Goal: Information Seeking & Learning: Learn about a topic

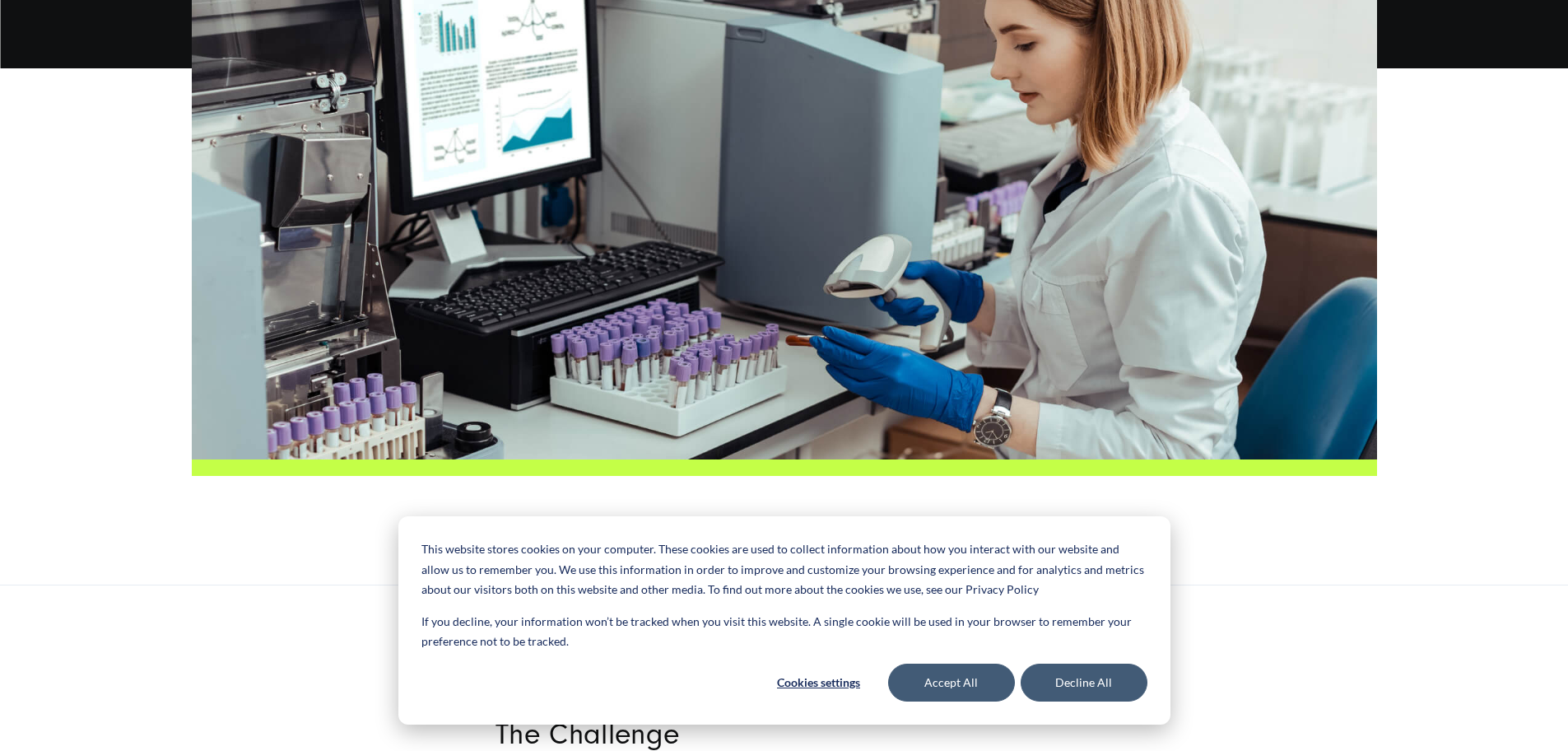
scroll to position [648, 0]
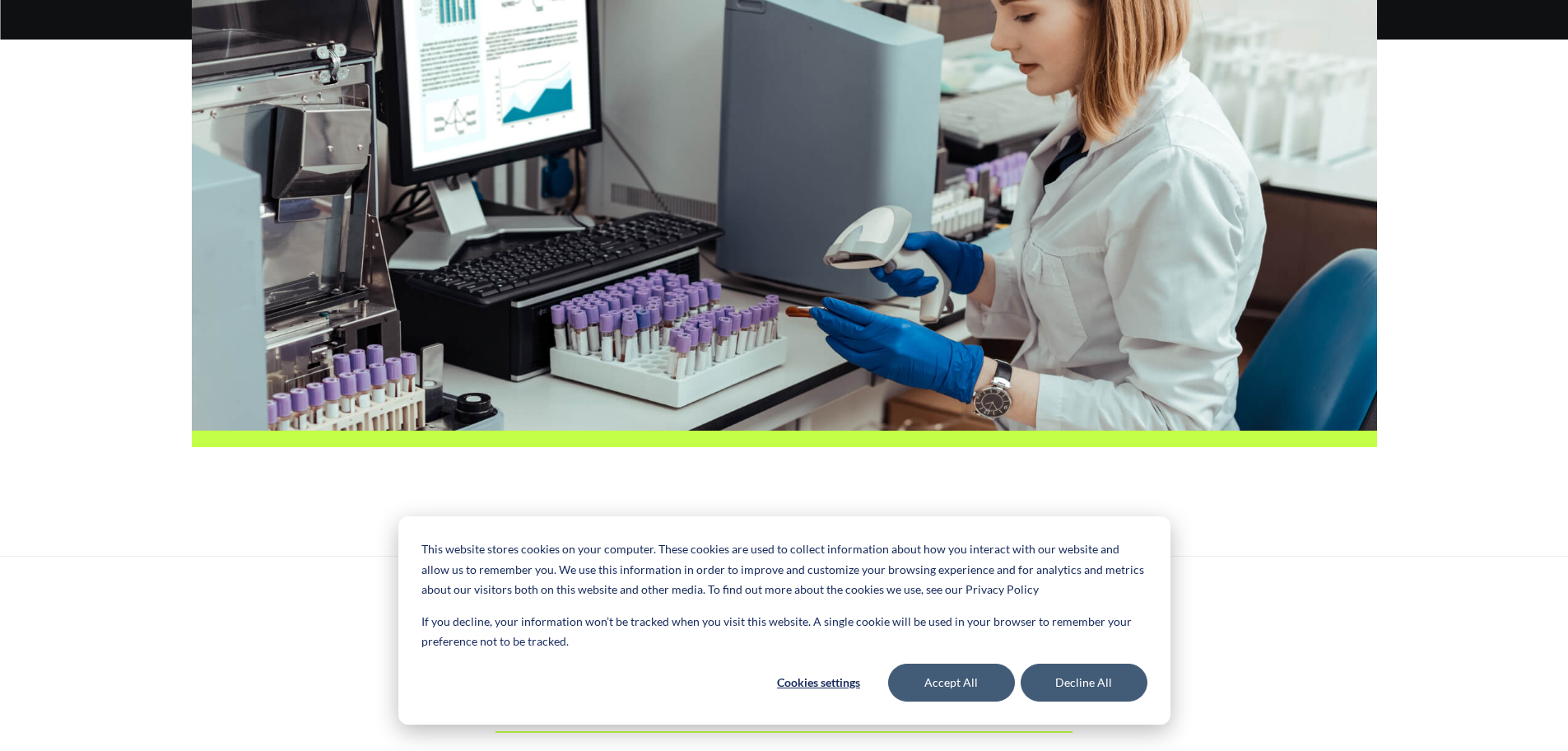
click at [106, 272] on div at bounding box center [784, 169] width 1568 height 556
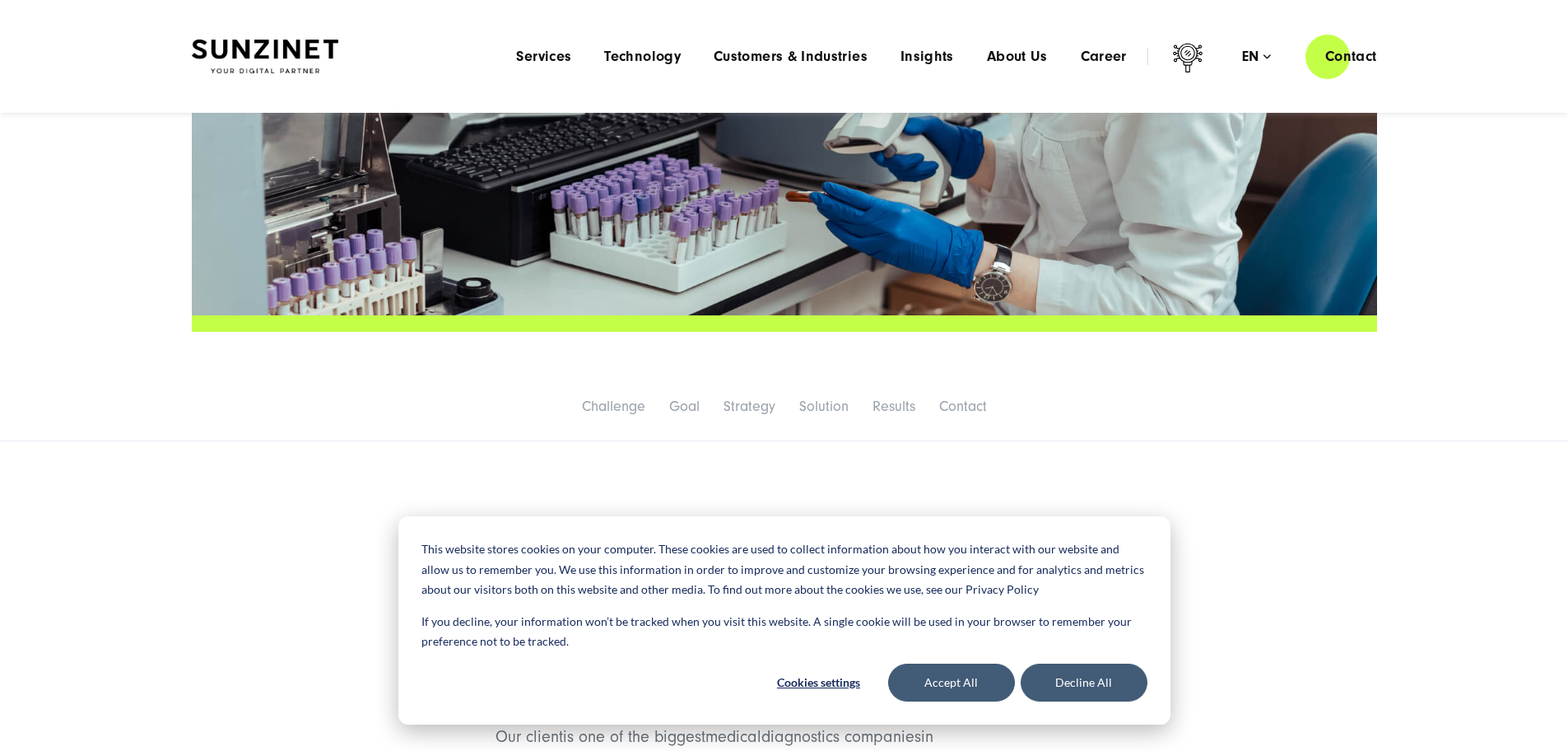
scroll to position [761, 0]
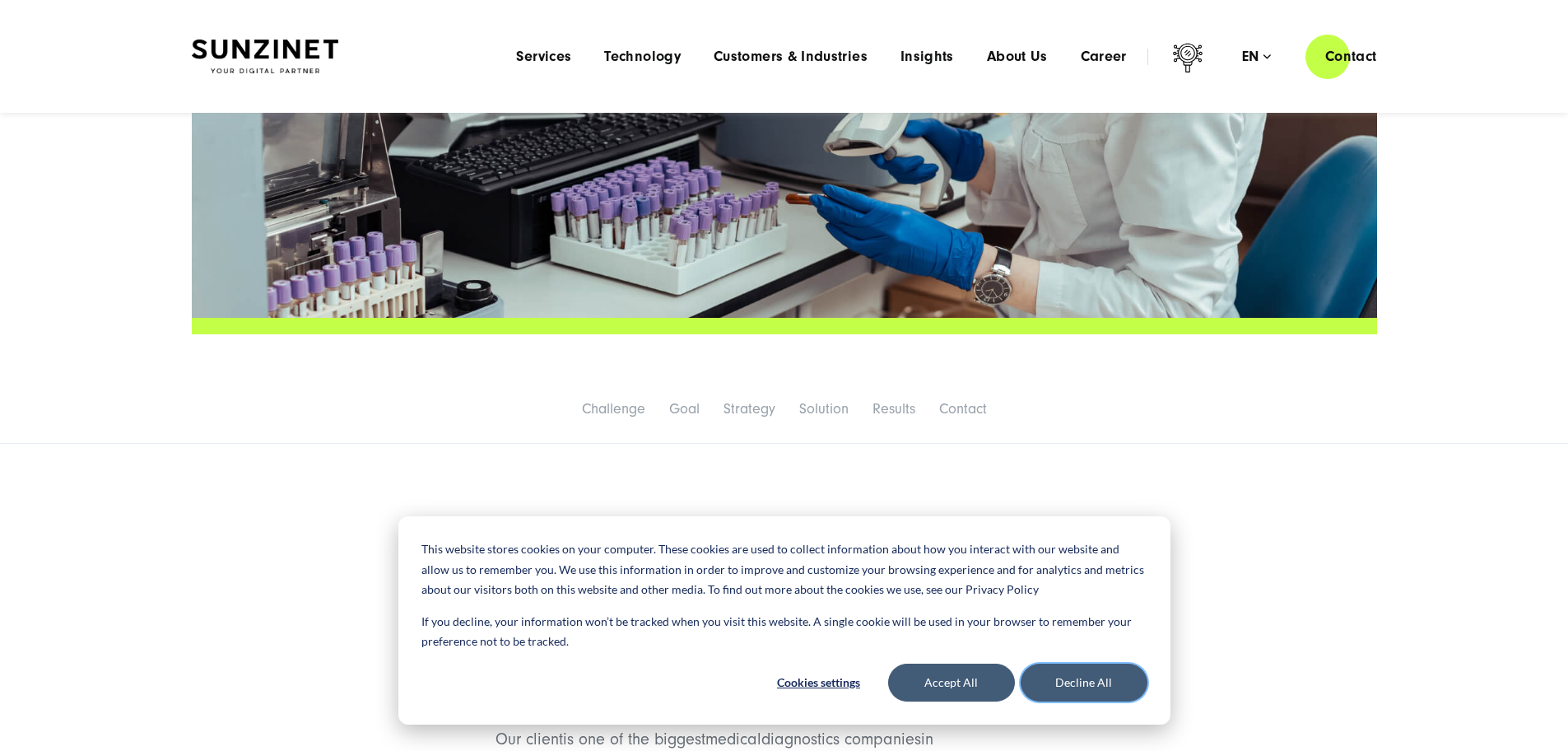
click at [1046, 679] on button "Decline All" at bounding box center [1084, 682] width 127 height 38
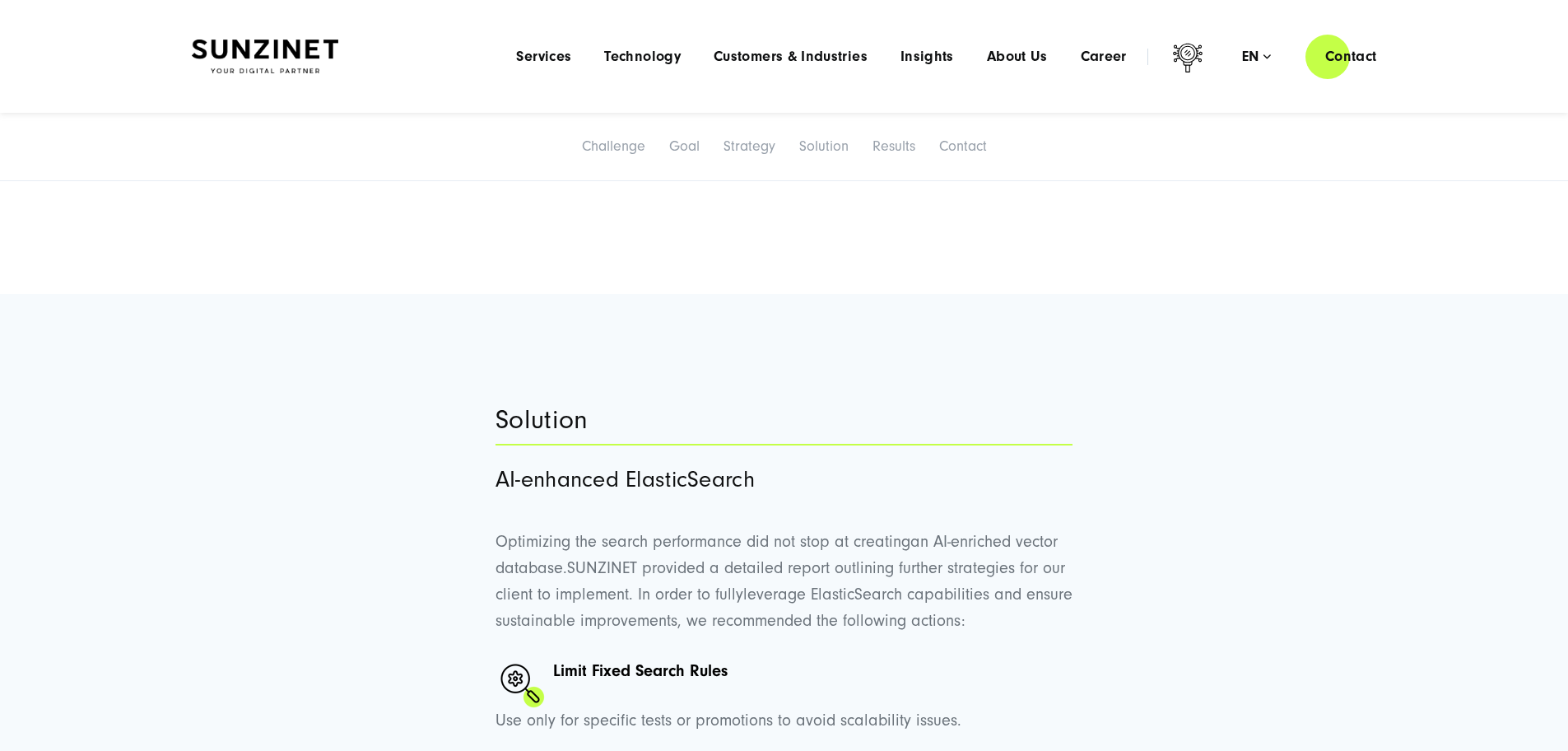
scroll to position [3299, 0]
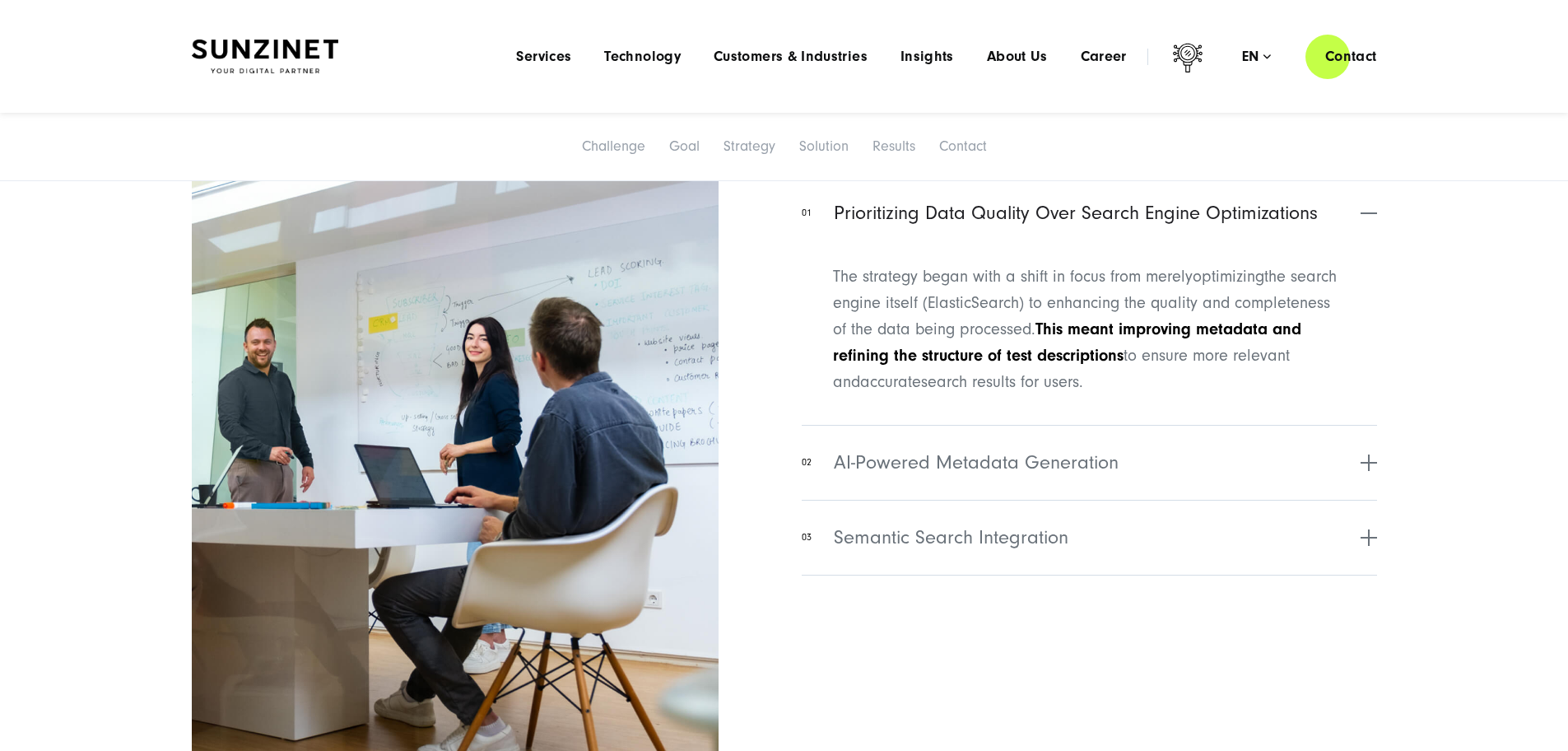
click at [1070, 499] on button "02 AI-Powered Metadata Generation" at bounding box center [1088, 463] width 574 height 75
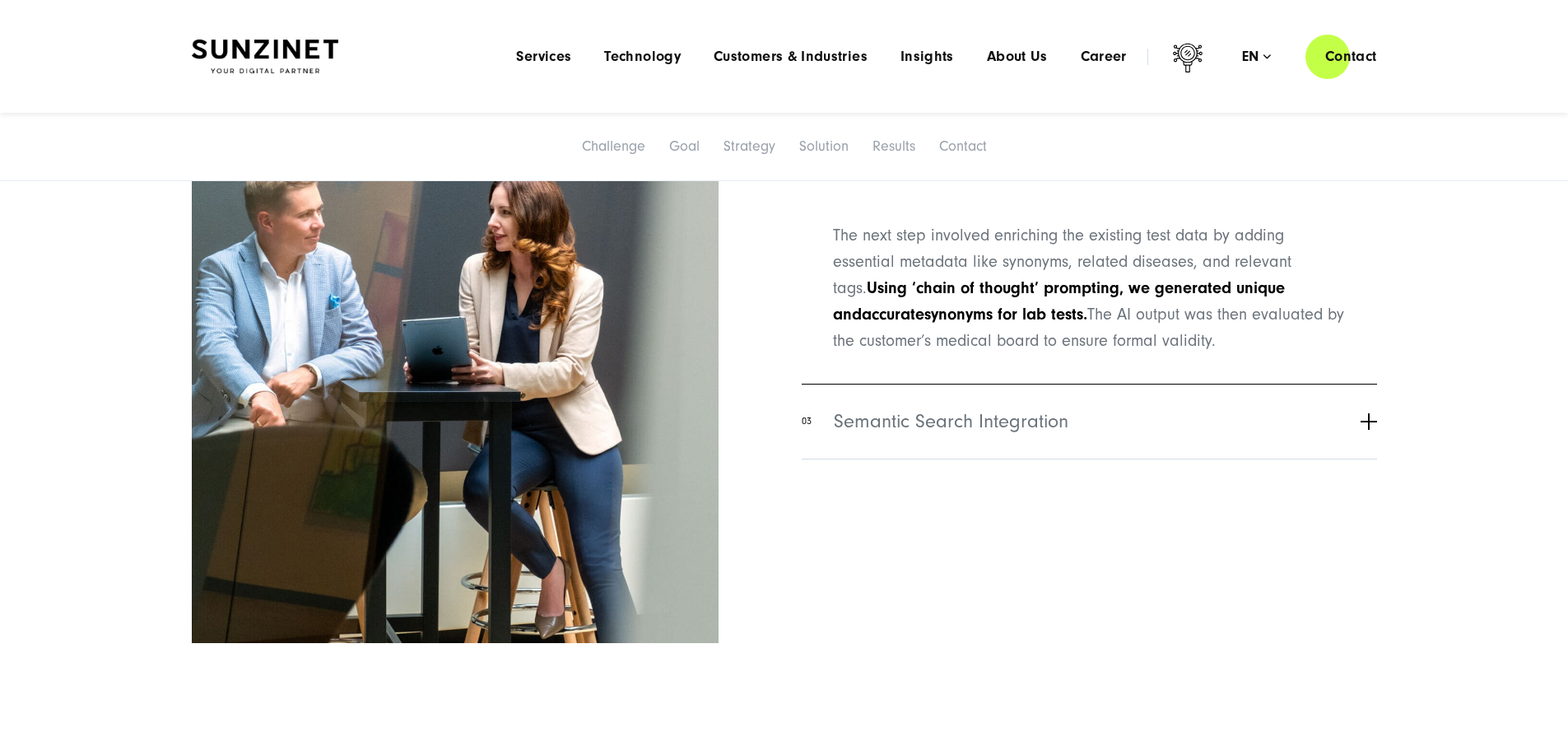
scroll to position [3414, 0]
click at [1059, 459] on button "03 Semantic Search Integration" at bounding box center [1088, 422] width 574 height 75
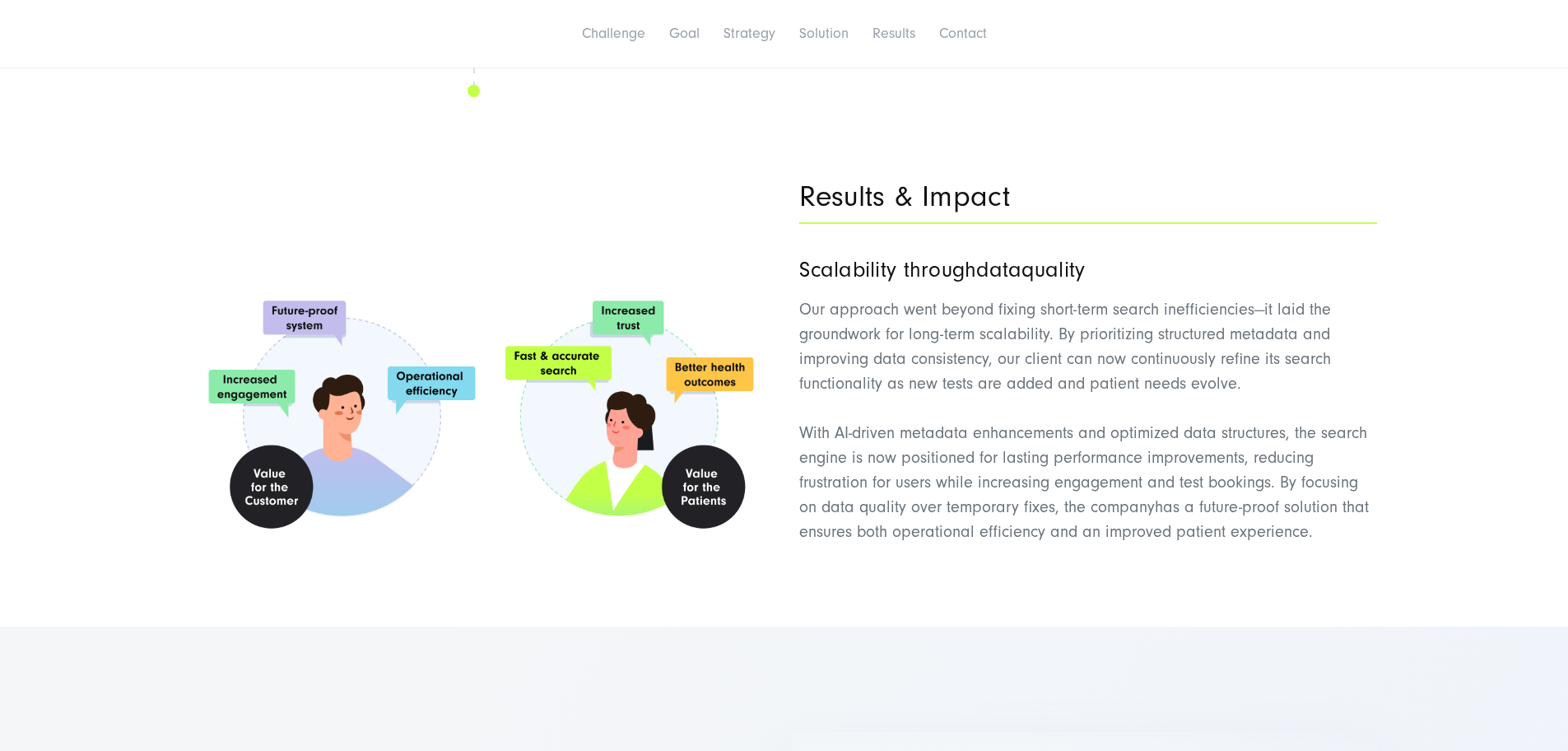
scroll to position [6316, 0]
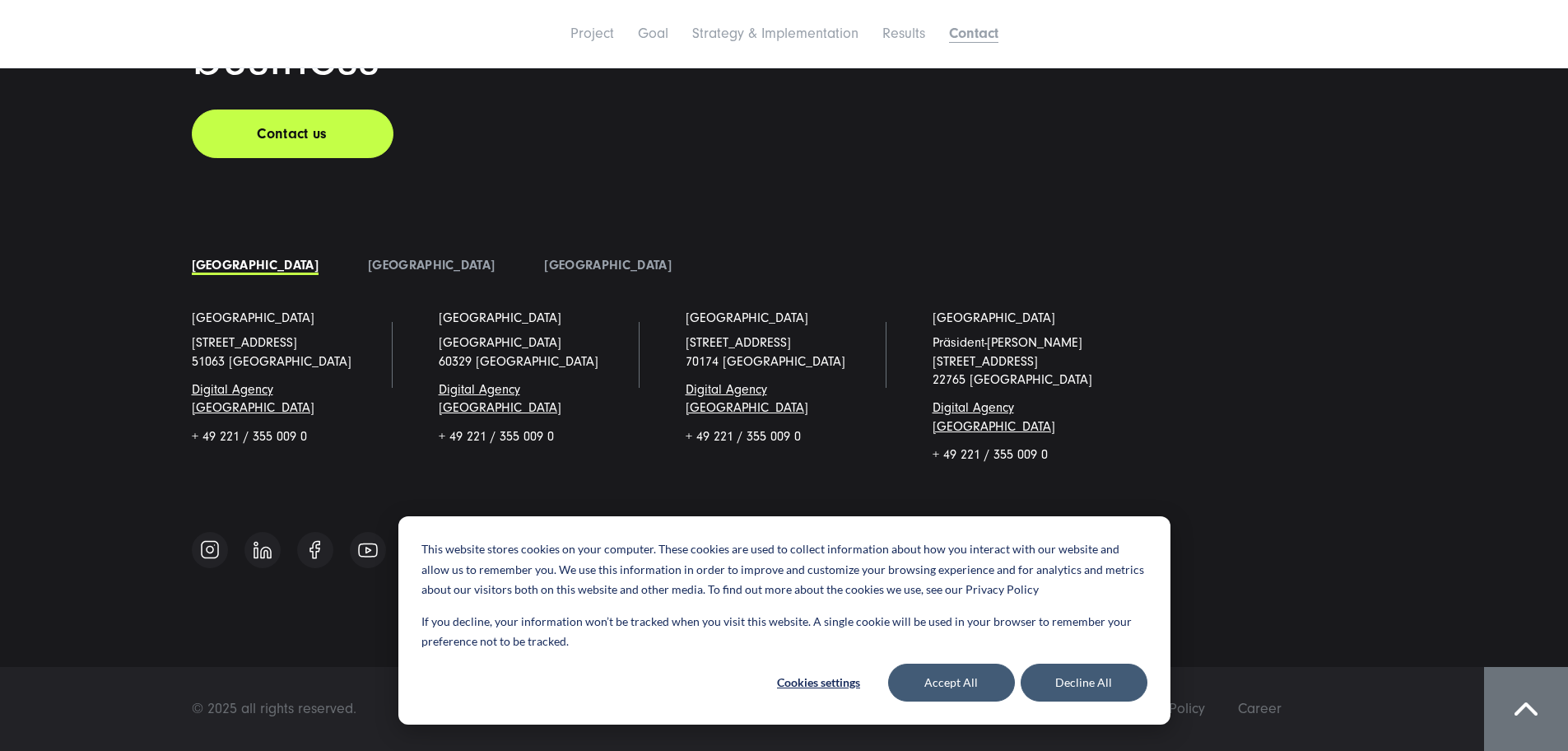
scroll to position [9008, 0]
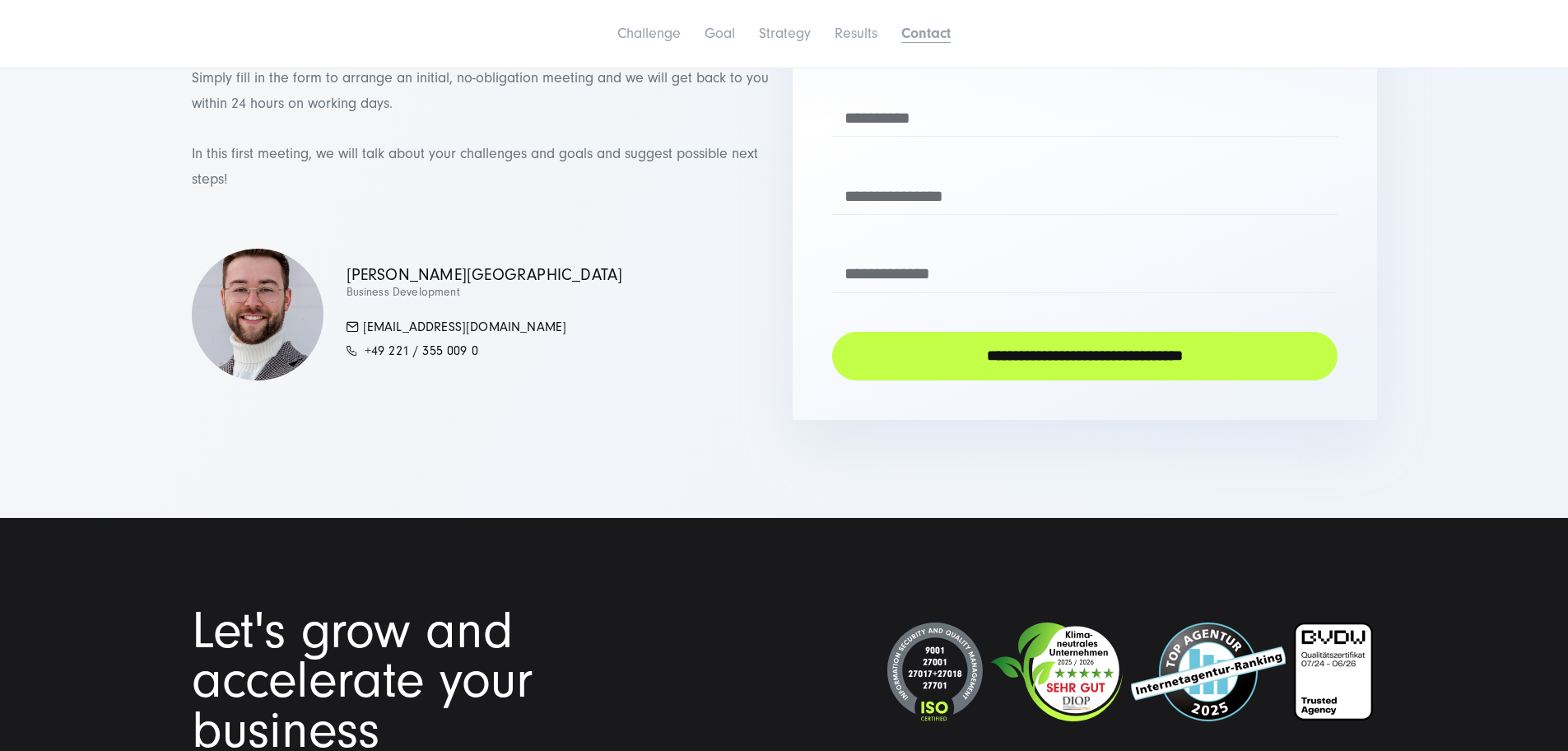
scroll to position [6928, 0]
